Goal: Information Seeking & Learning: Learn about a topic

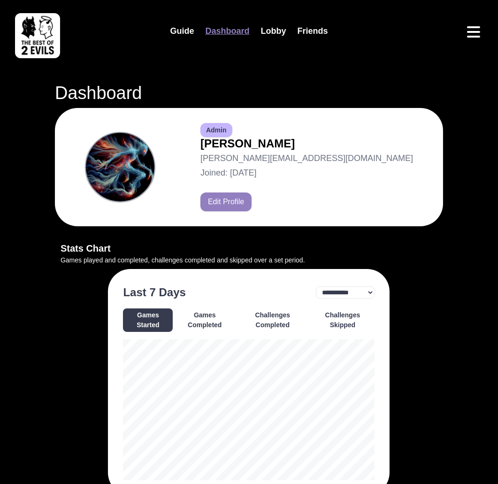
click at [43, 27] on img at bounding box center [37, 35] width 45 height 45
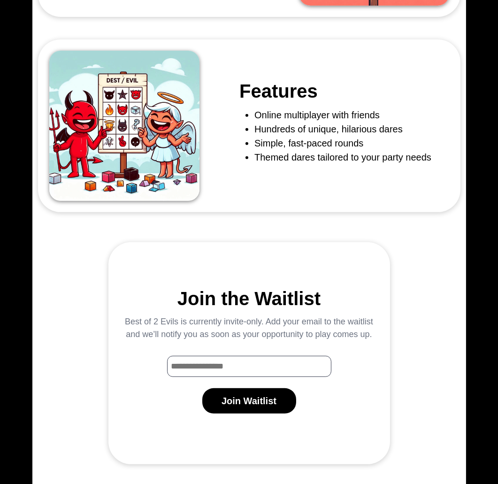
scroll to position [495, 0]
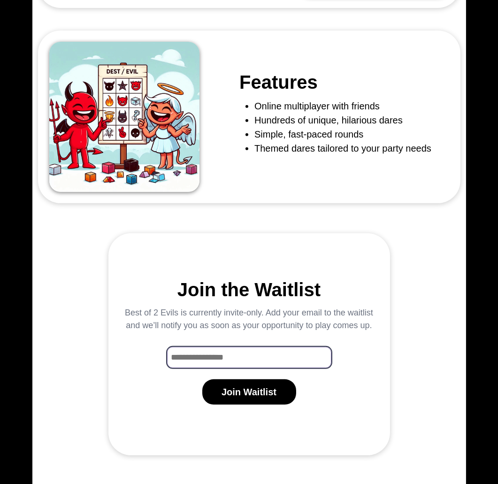
click at [245, 351] on input "Waitlist Email Input" at bounding box center [249, 357] width 164 height 21
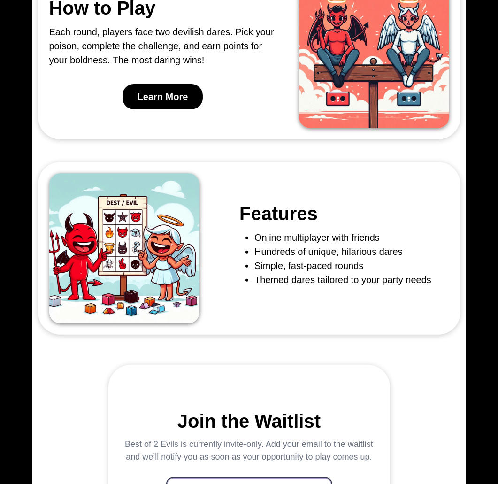
scroll to position [0, 0]
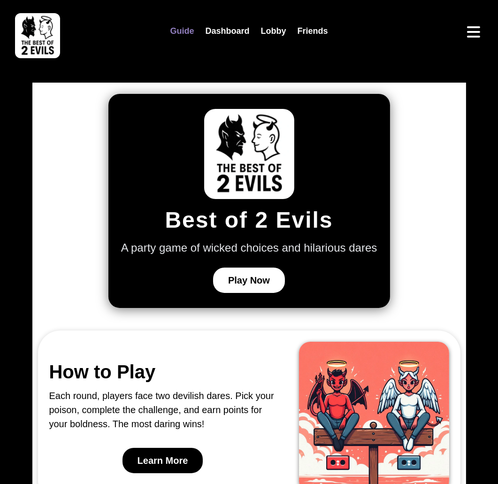
click at [189, 33] on link "Guide" at bounding box center [181, 31] width 35 height 20
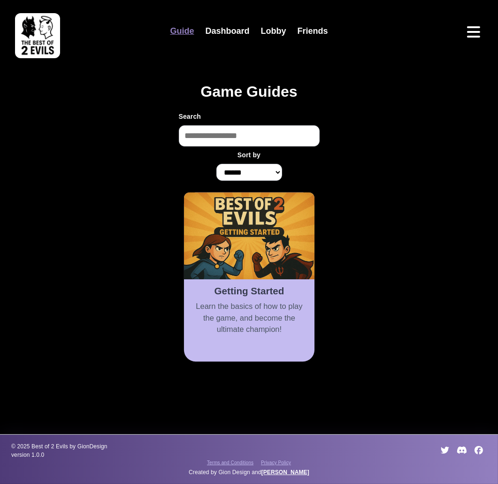
click at [235, 301] on p "Learn the basics of how to play the game, and become the ultimate champion!" at bounding box center [248, 318] width 119 height 35
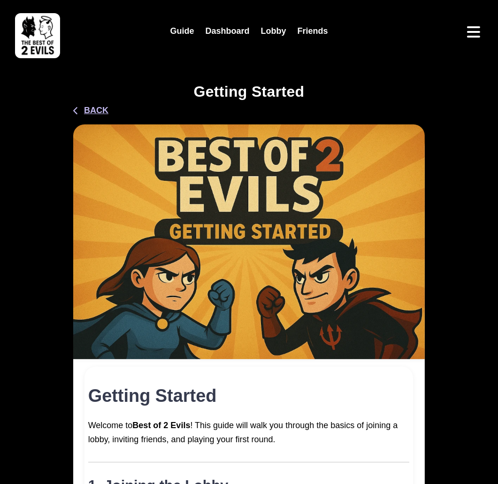
click at [102, 115] on button "Back" at bounding box center [90, 110] width 35 height 13
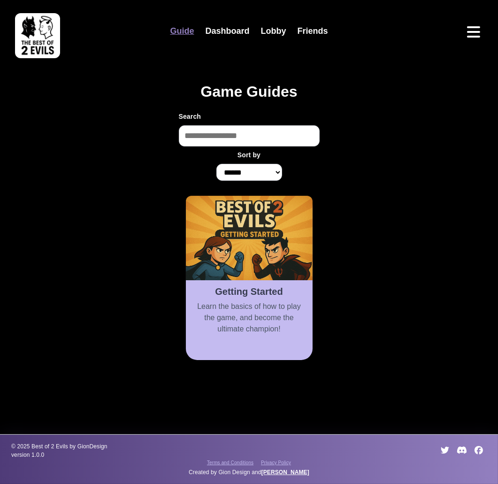
click at [262, 136] on input "Search" at bounding box center [249, 135] width 141 height 21
click at [213, 34] on link "Dashboard" at bounding box center [226, 31] width 55 height 20
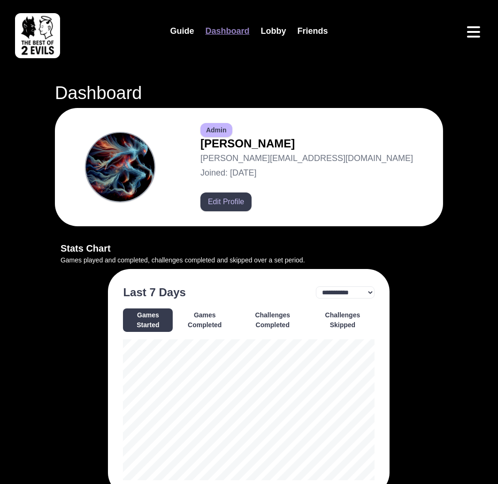
click at [251, 198] on button "Edit Profile" at bounding box center [225, 201] width 51 height 19
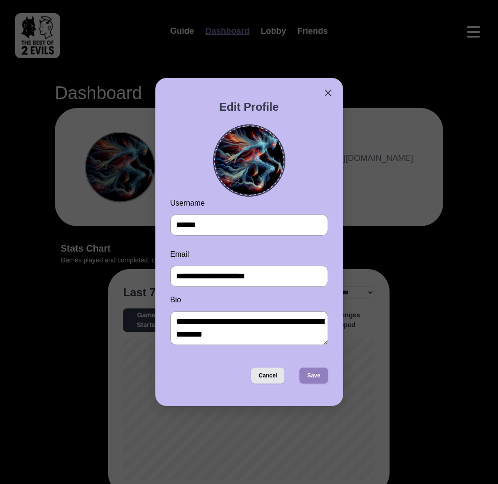
click at [250, 153] on img at bounding box center [249, 160] width 68 height 68
click at [0, 0] on input "file" at bounding box center [0, 0] width 0 height 0
click at [268, 377] on button "Cancel" at bounding box center [267, 375] width 33 height 16
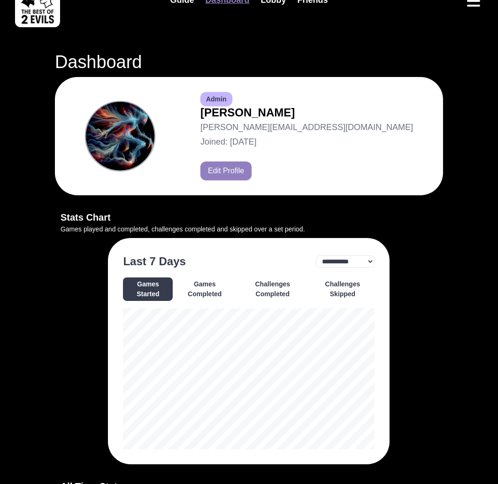
scroll to position [44, 0]
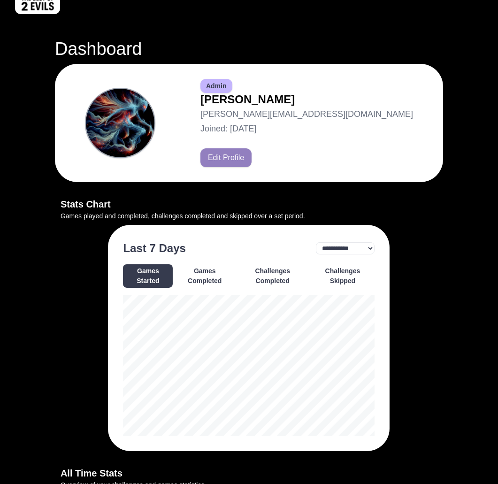
click at [216, 270] on button "Games Completed" at bounding box center [204, 275] width 60 height 23
click at [265, 274] on button "Challenges Completed" at bounding box center [272, 275] width 72 height 23
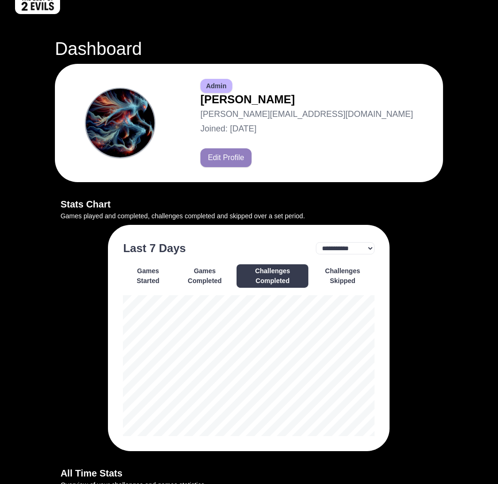
click at [333, 272] on button "Challenges Skipped" at bounding box center [342, 275] width 64 height 23
